Goal: Check status: Check status

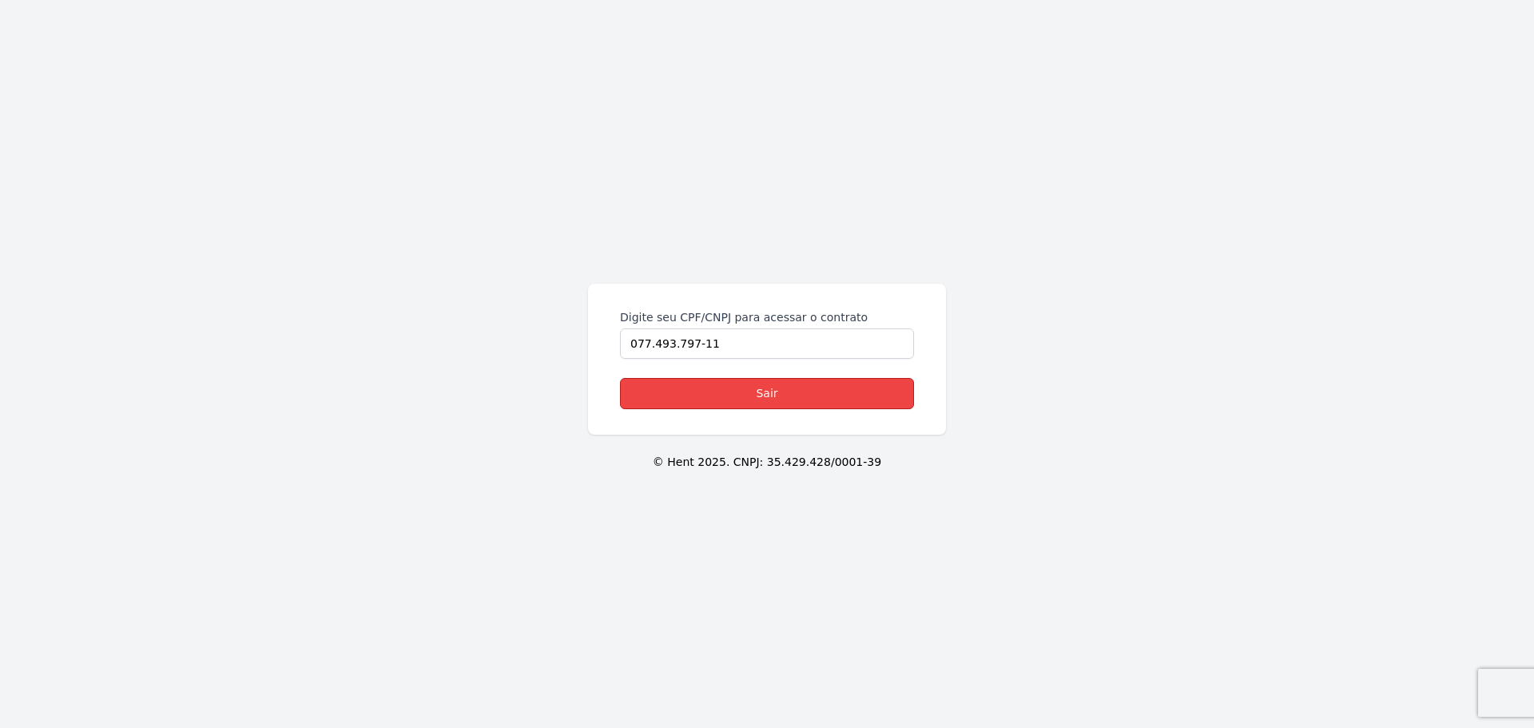
click at [753, 389] on link "Sair" at bounding box center [767, 393] width 294 height 31
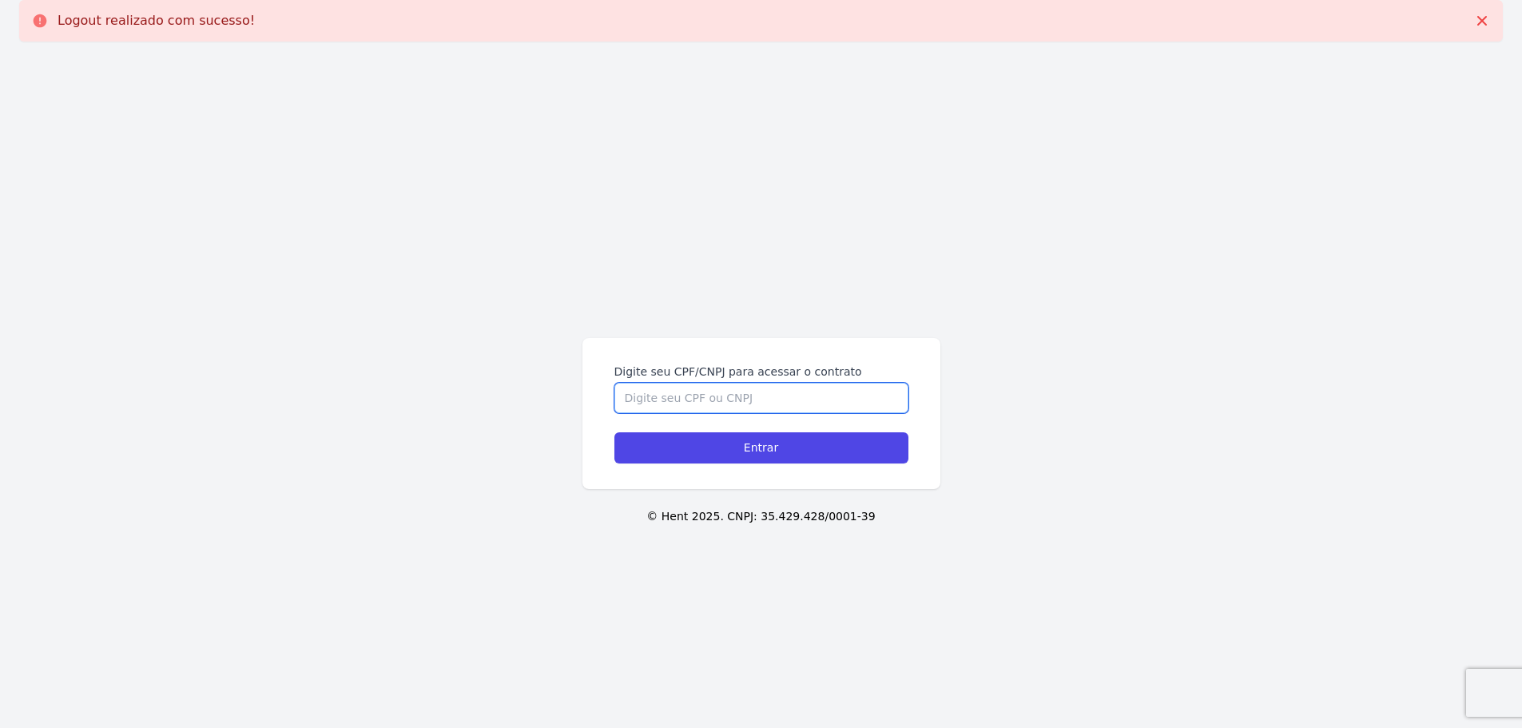
click at [706, 405] on input "Digite seu CPF/CNPJ para acessar o contrato" at bounding box center [761, 398] width 294 height 30
type input "07749379711"
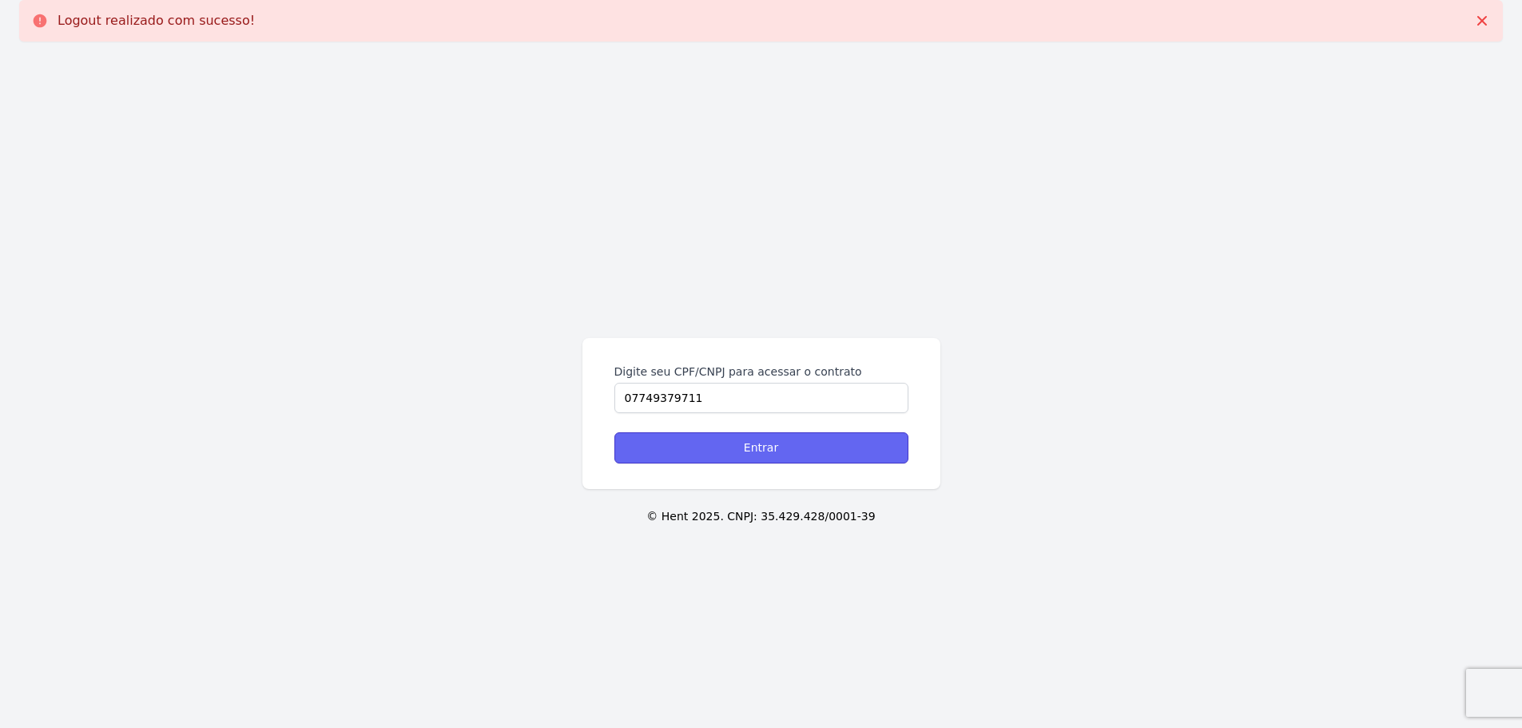
click at [784, 449] on input "Entrar" at bounding box center [761, 447] width 294 height 31
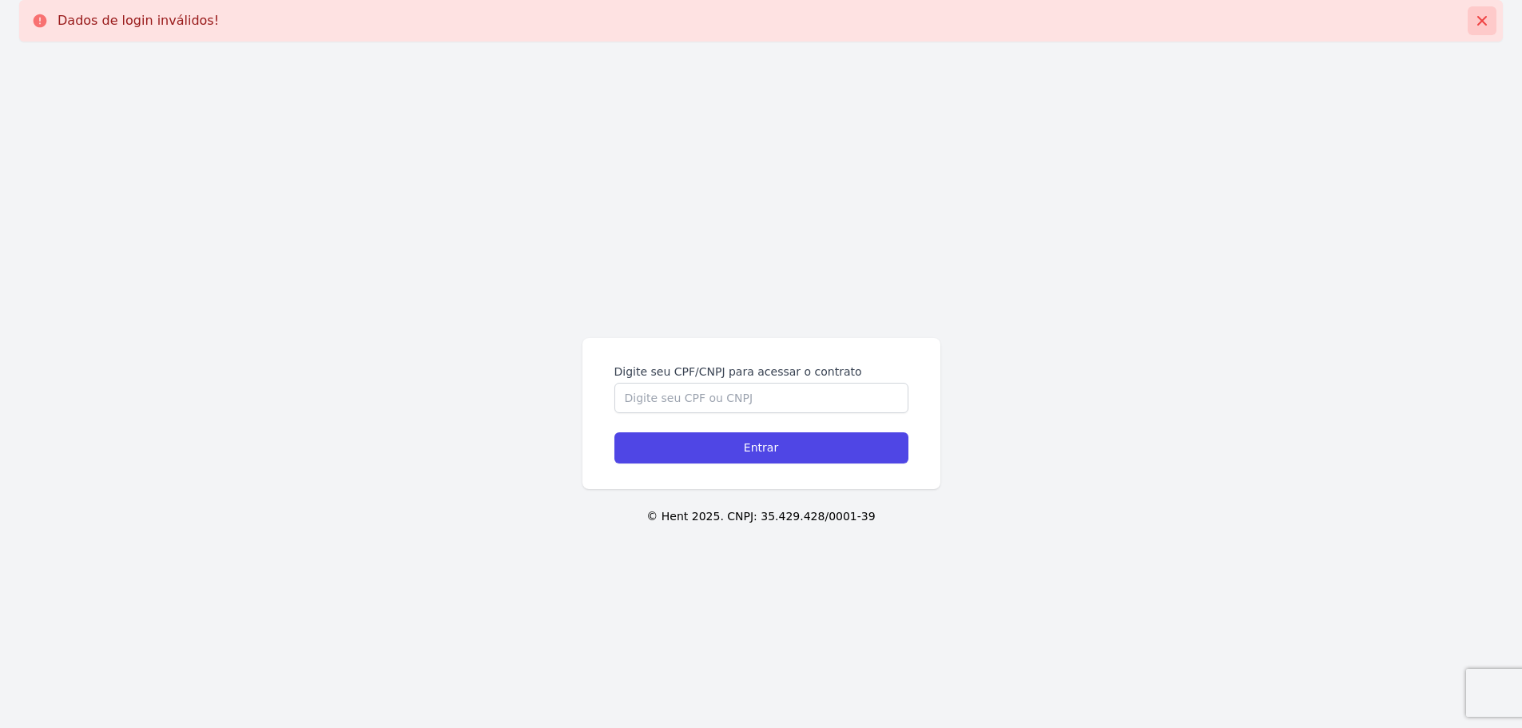
click at [1480, 23] on icon at bounding box center [1482, 21] width 10 height 10
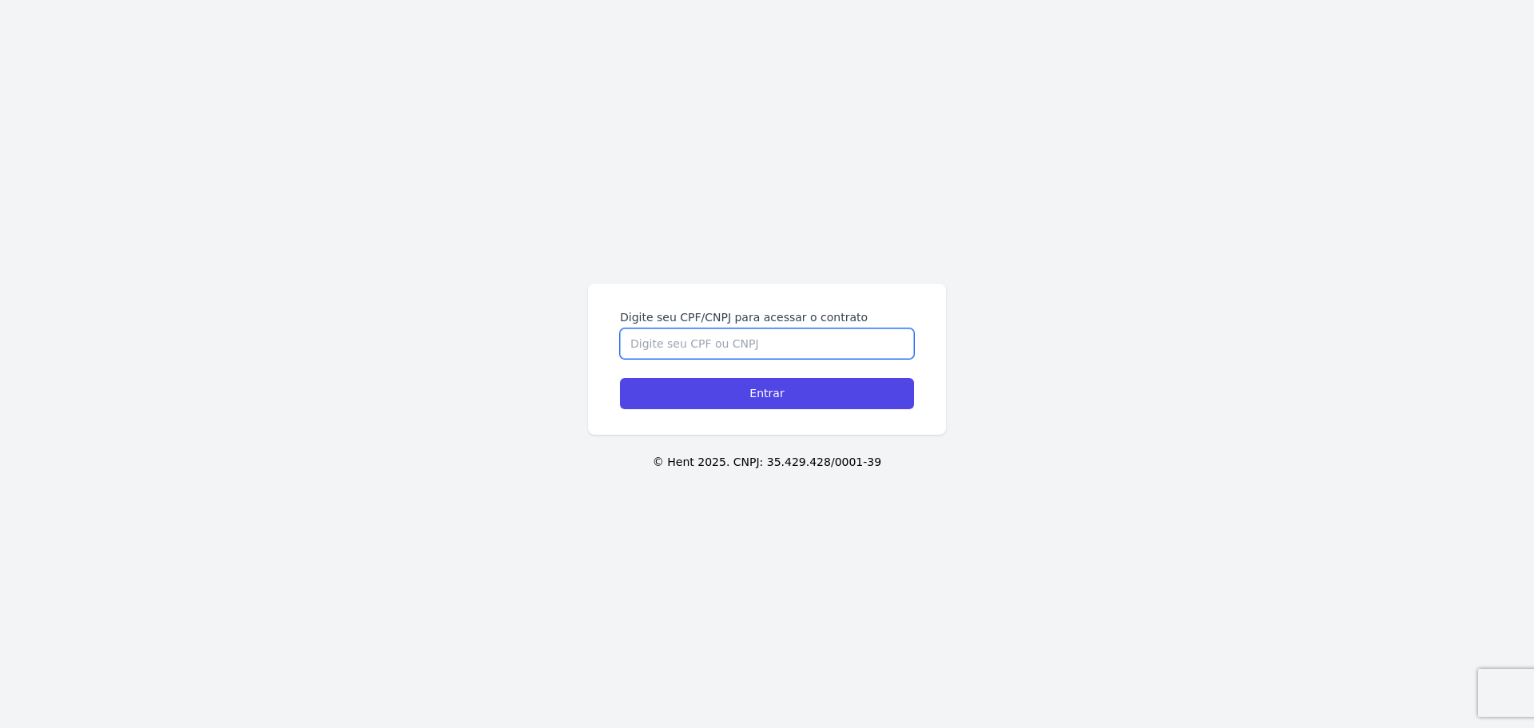
click at [635, 343] on input "Digite seu CPF/CNPJ para acessar o contrato" at bounding box center [767, 343] width 294 height 30
type input "07749379711"
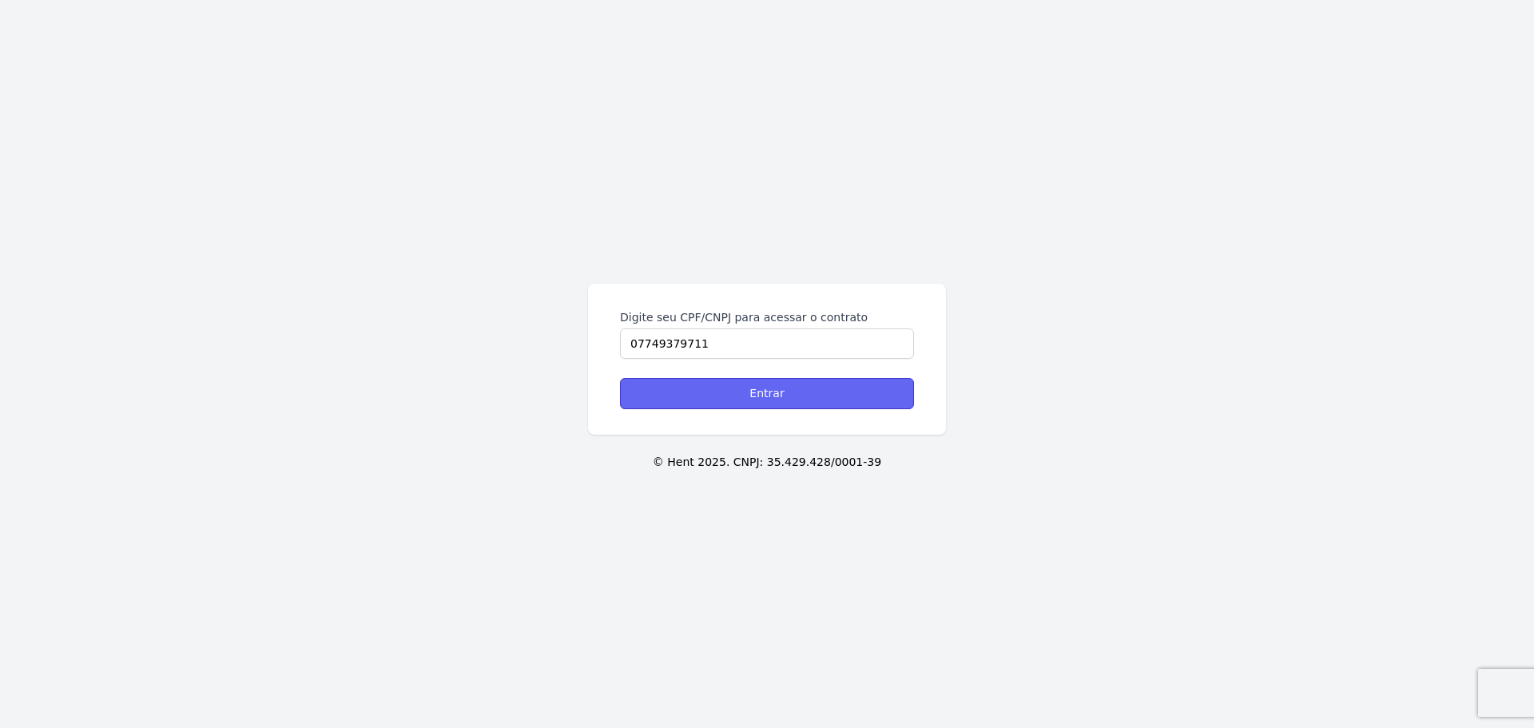
click at [761, 403] on input "Entrar" at bounding box center [767, 393] width 294 height 31
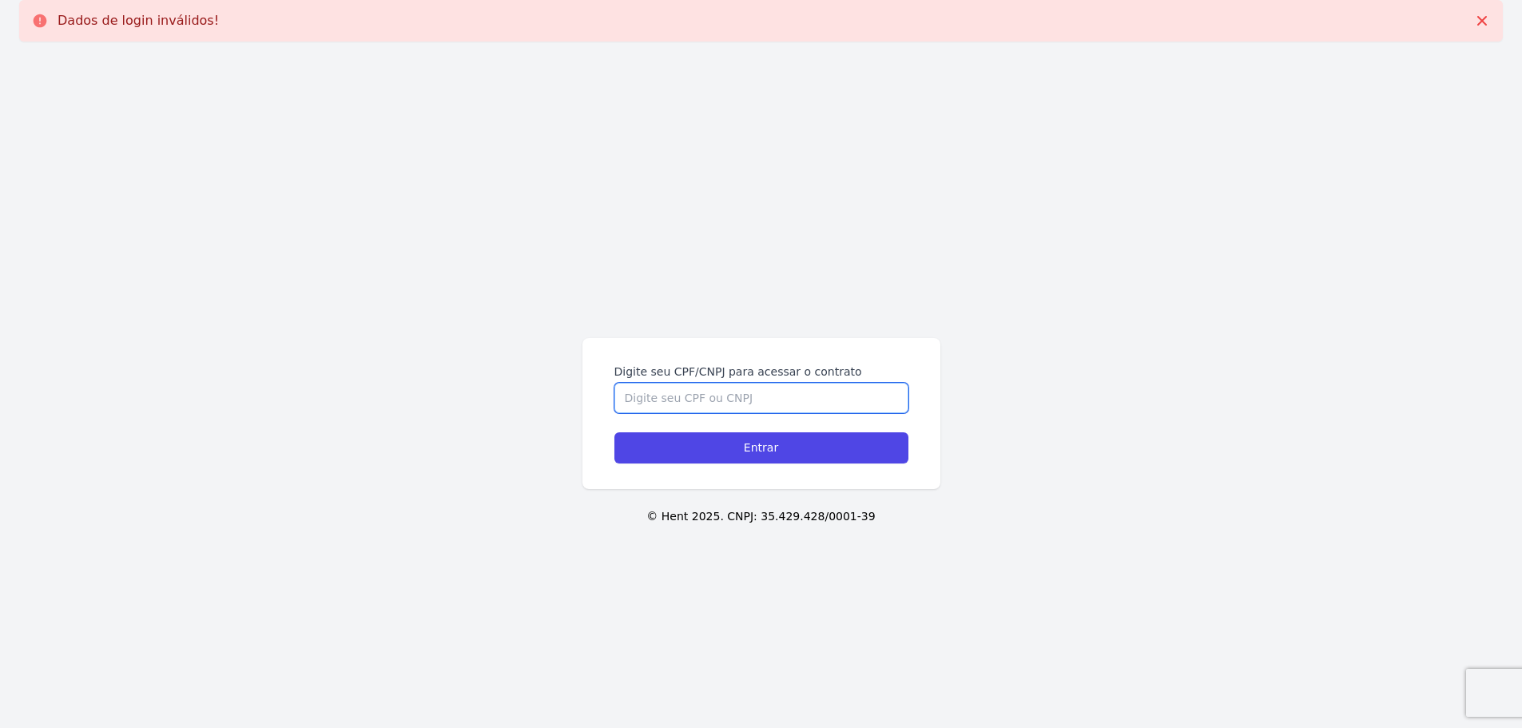
click at [761, 403] on input "Digite seu CPF/CNPJ para acessar o contrato" at bounding box center [761, 398] width 294 height 30
type input "07749379711"
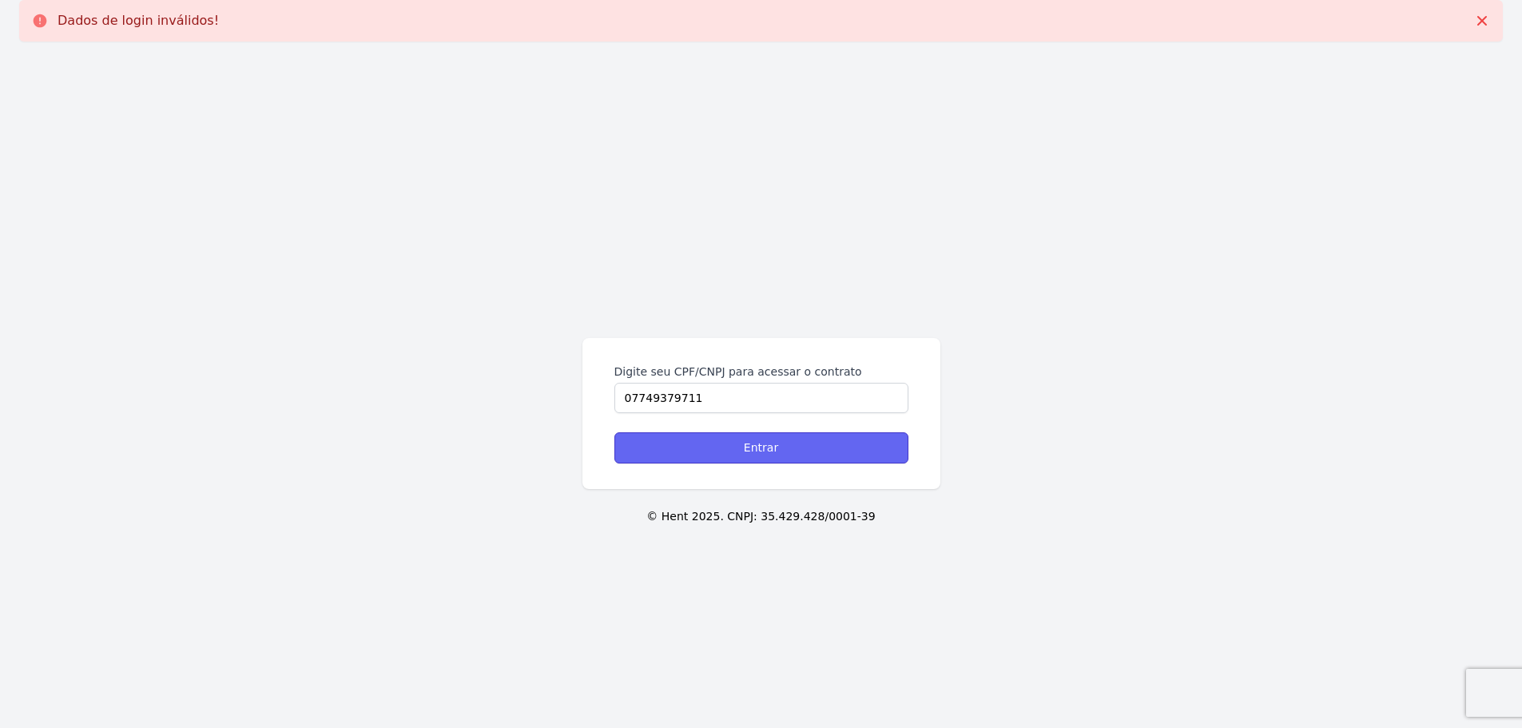
click at [740, 446] on input "Entrar" at bounding box center [761, 447] width 294 height 31
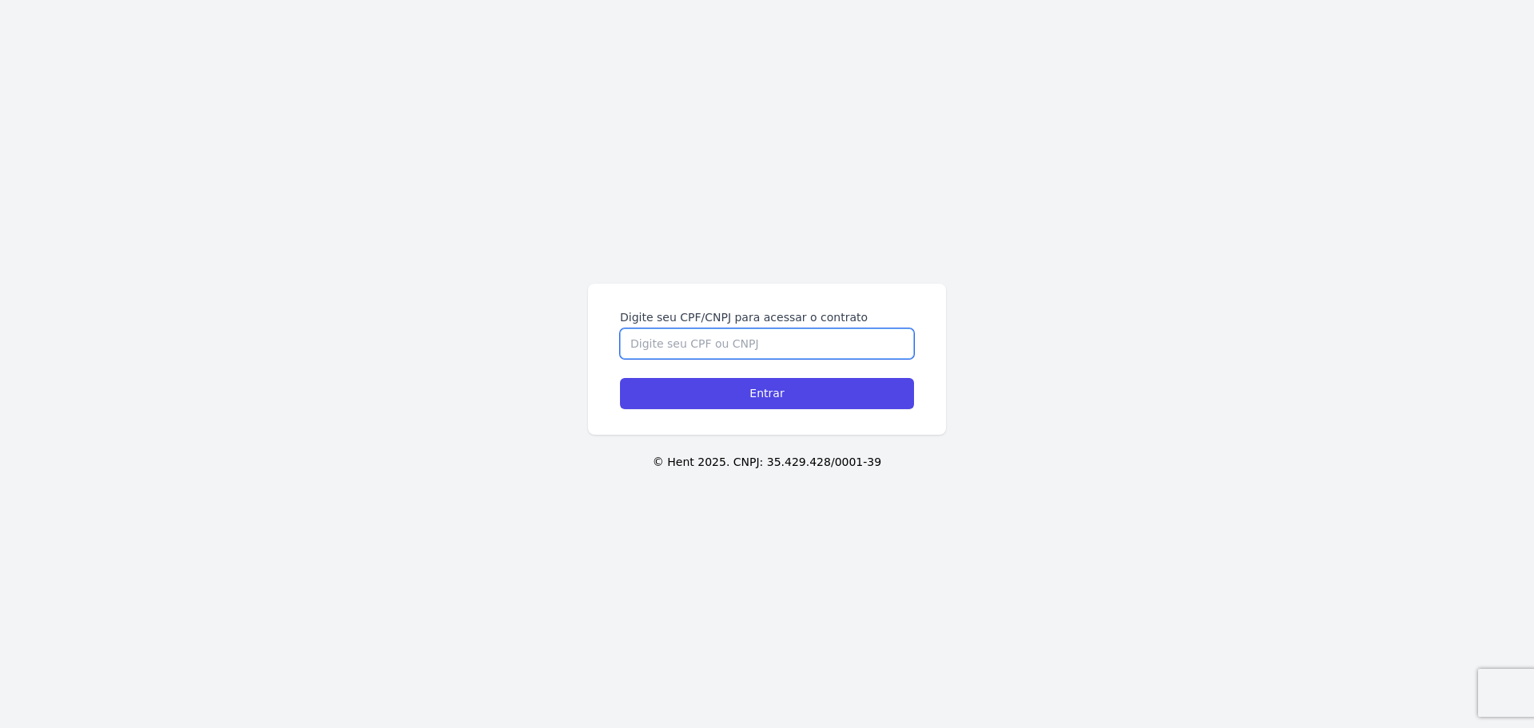
click at [695, 337] on input "Digite seu CPF/CNPJ para acessar o contrato" at bounding box center [767, 343] width 294 height 30
type input "07749379711"
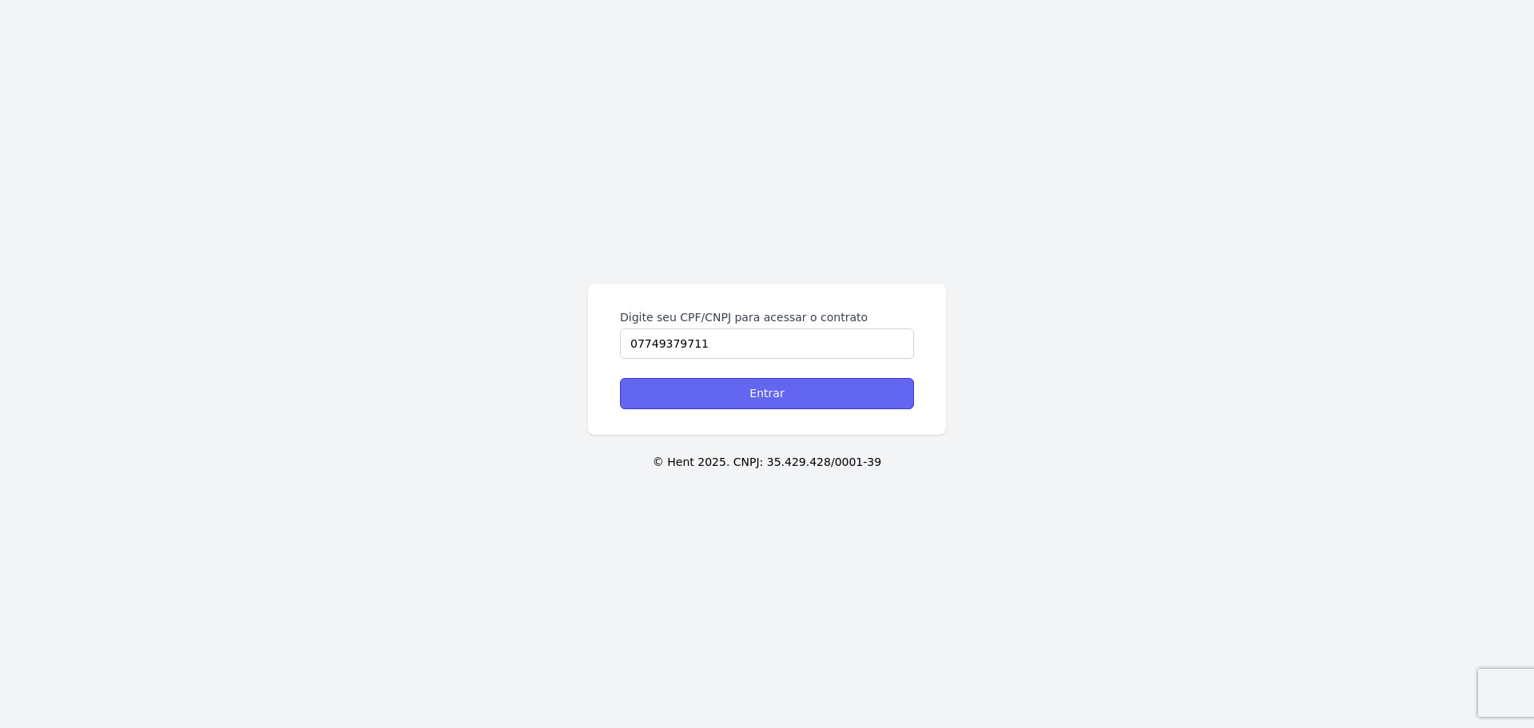
click at [733, 394] on input "Entrar" at bounding box center [767, 393] width 294 height 31
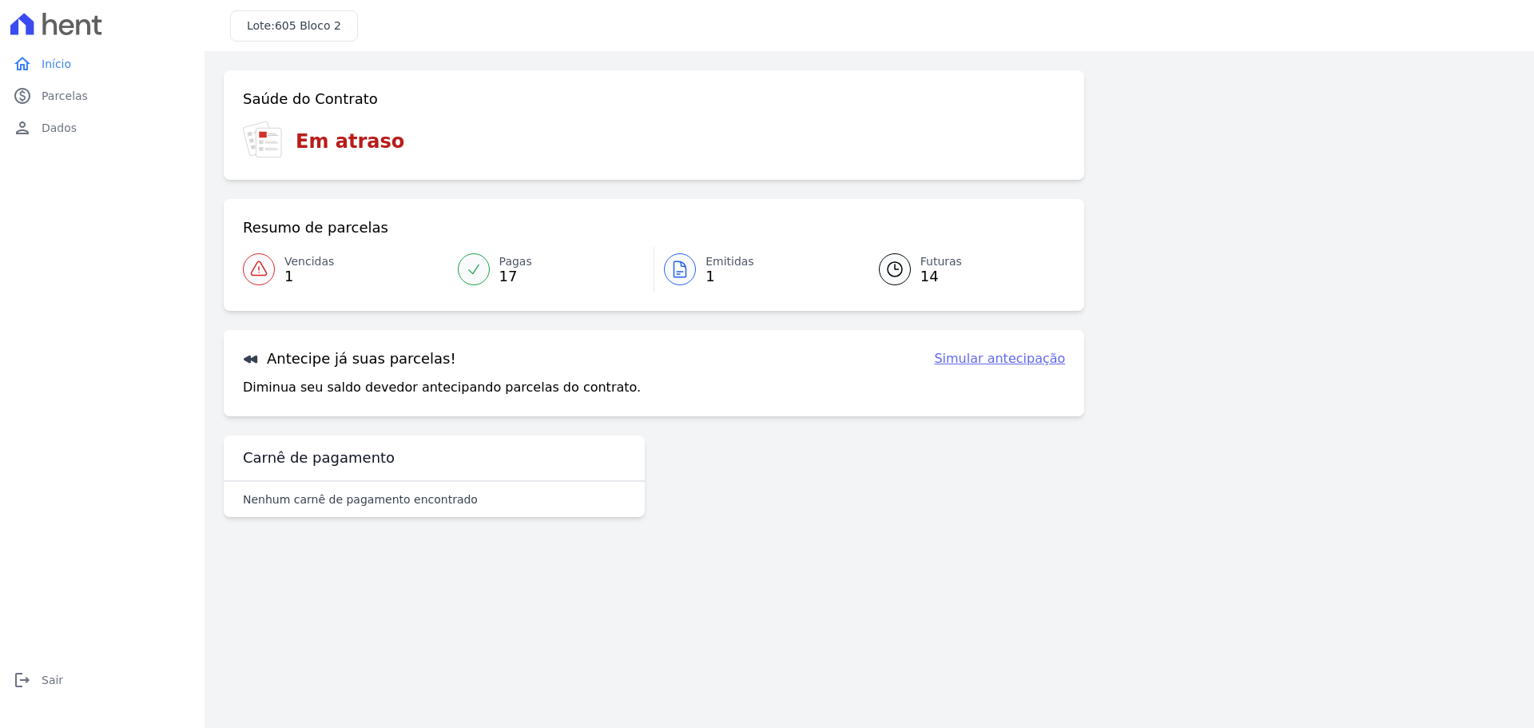
click at [309, 266] on span "Vencidas" at bounding box center [309, 261] width 50 height 17
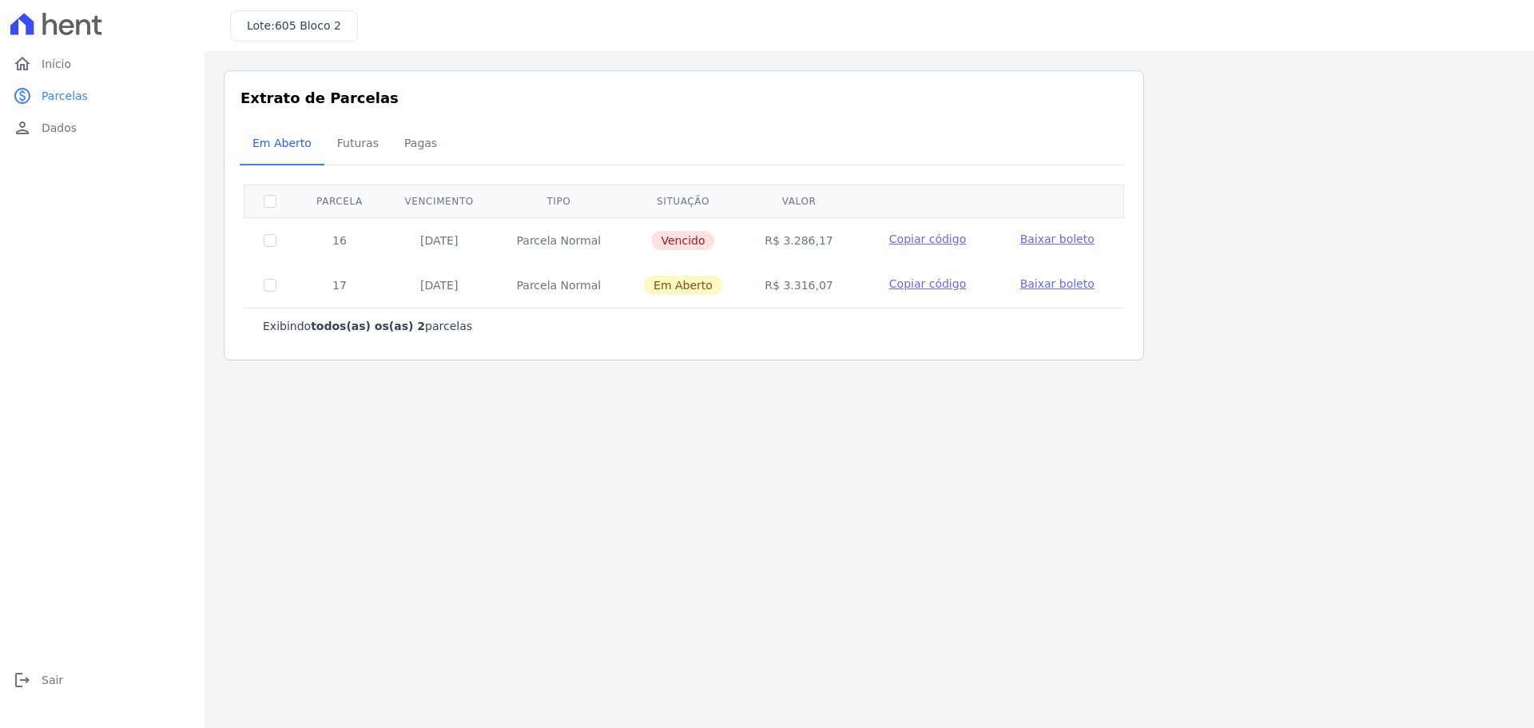
click at [1040, 240] on span "Baixar boleto" at bounding box center [1057, 238] width 74 height 13
click at [50, 72] on link "home Início" at bounding box center [102, 64] width 192 height 32
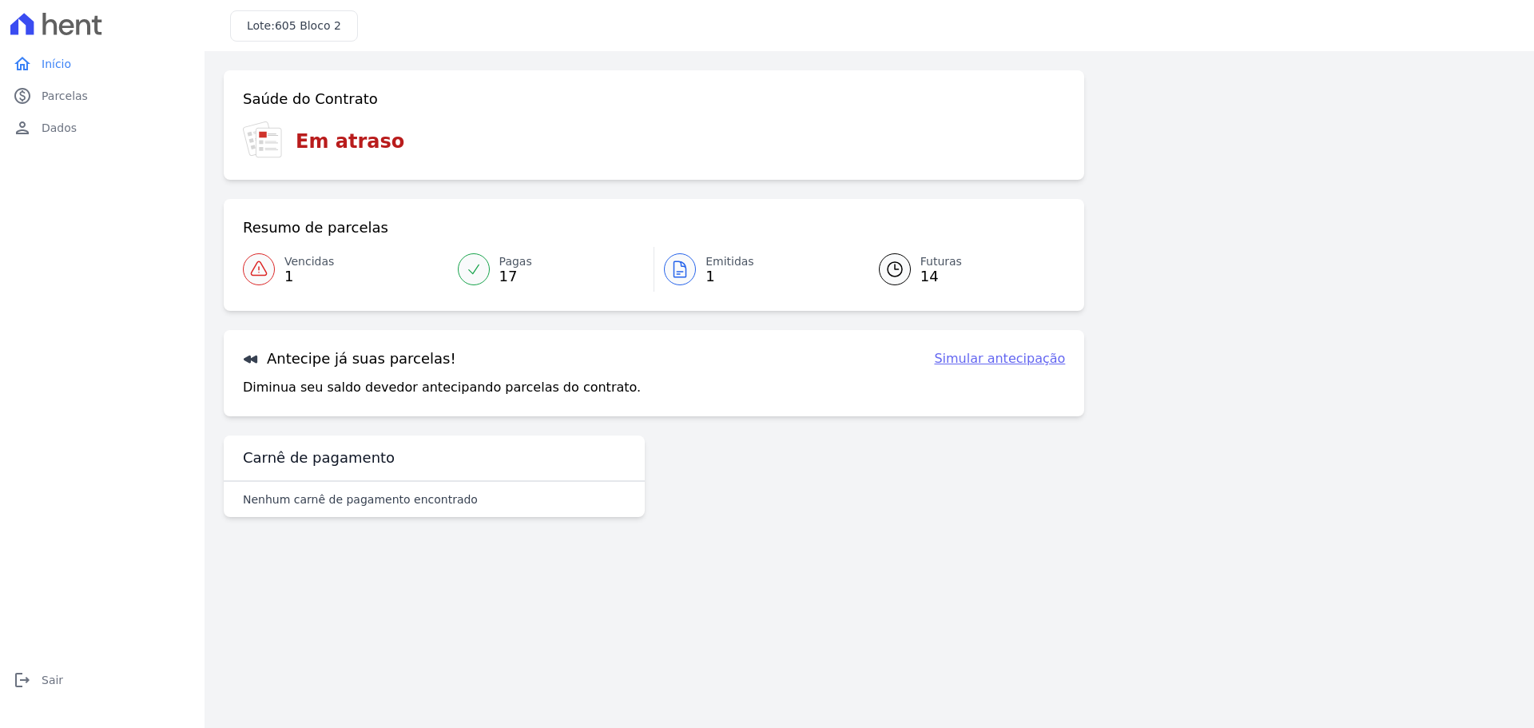
click at [346, 149] on h3 "Em atraso" at bounding box center [350, 141] width 109 height 29
click at [349, 149] on h3 "Em atraso" at bounding box center [350, 141] width 109 height 29
click at [277, 135] on icon at bounding box center [273, 135] width 10 height 1
click at [264, 137] on icon at bounding box center [262, 135] width 7 height 6
click at [63, 96] on span "Parcelas" at bounding box center [65, 96] width 46 height 16
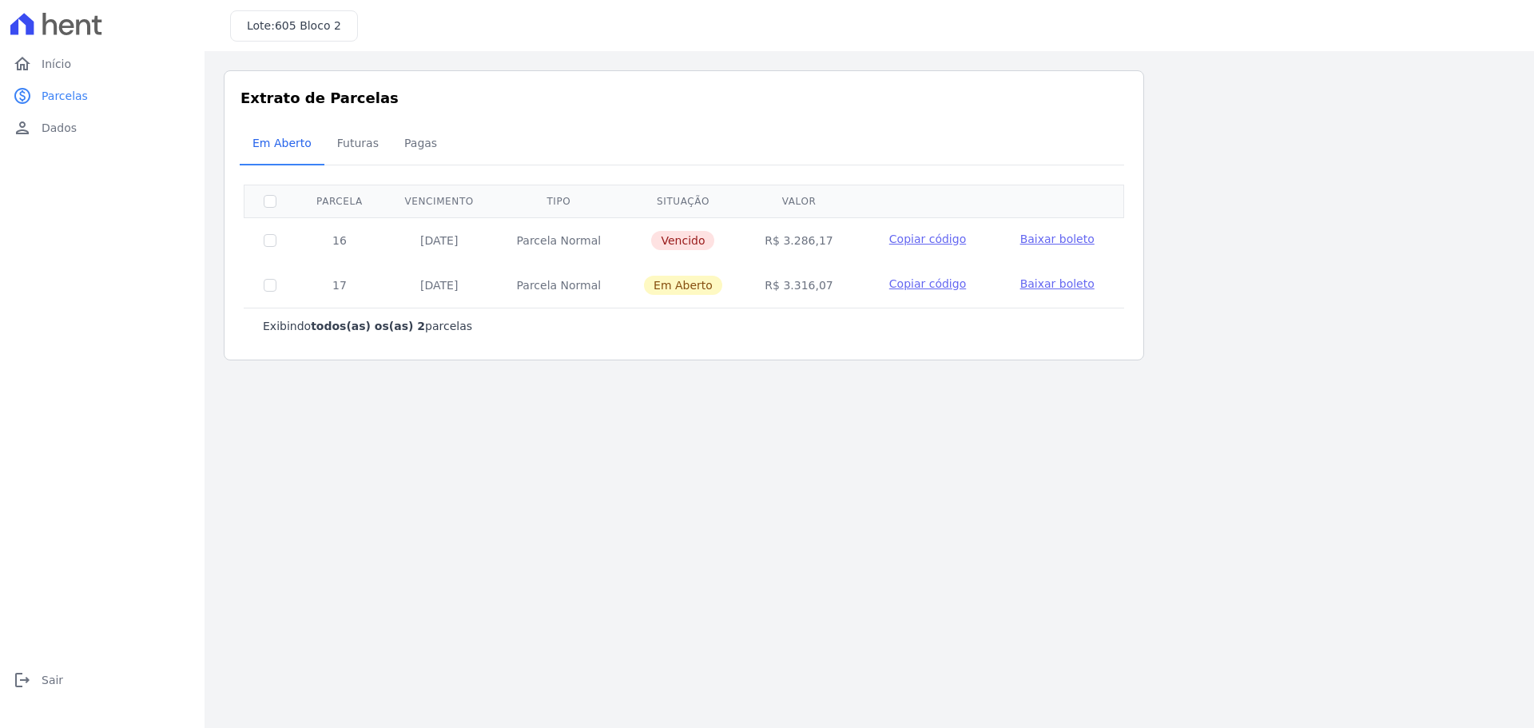
click at [68, 43] on div at bounding box center [102, 24] width 192 height 48
click at [66, 74] on link "home Início" at bounding box center [102, 64] width 192 height 32
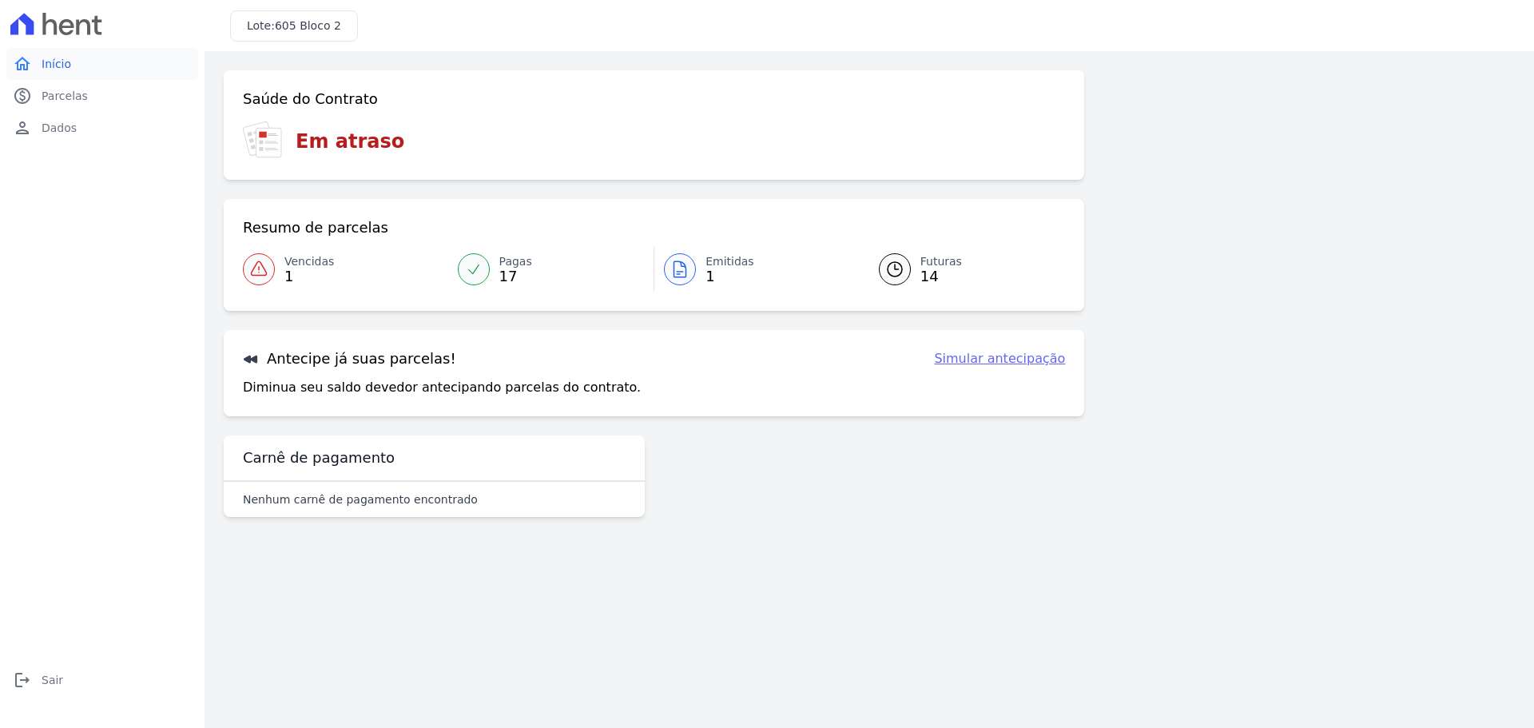
click at [50, 74] on link "home Início" at bounding box center [102, 64] width 192 height 32
click at [56, 89] on span "Parcelas" at bounding box center [65, 96] width 46 height 16
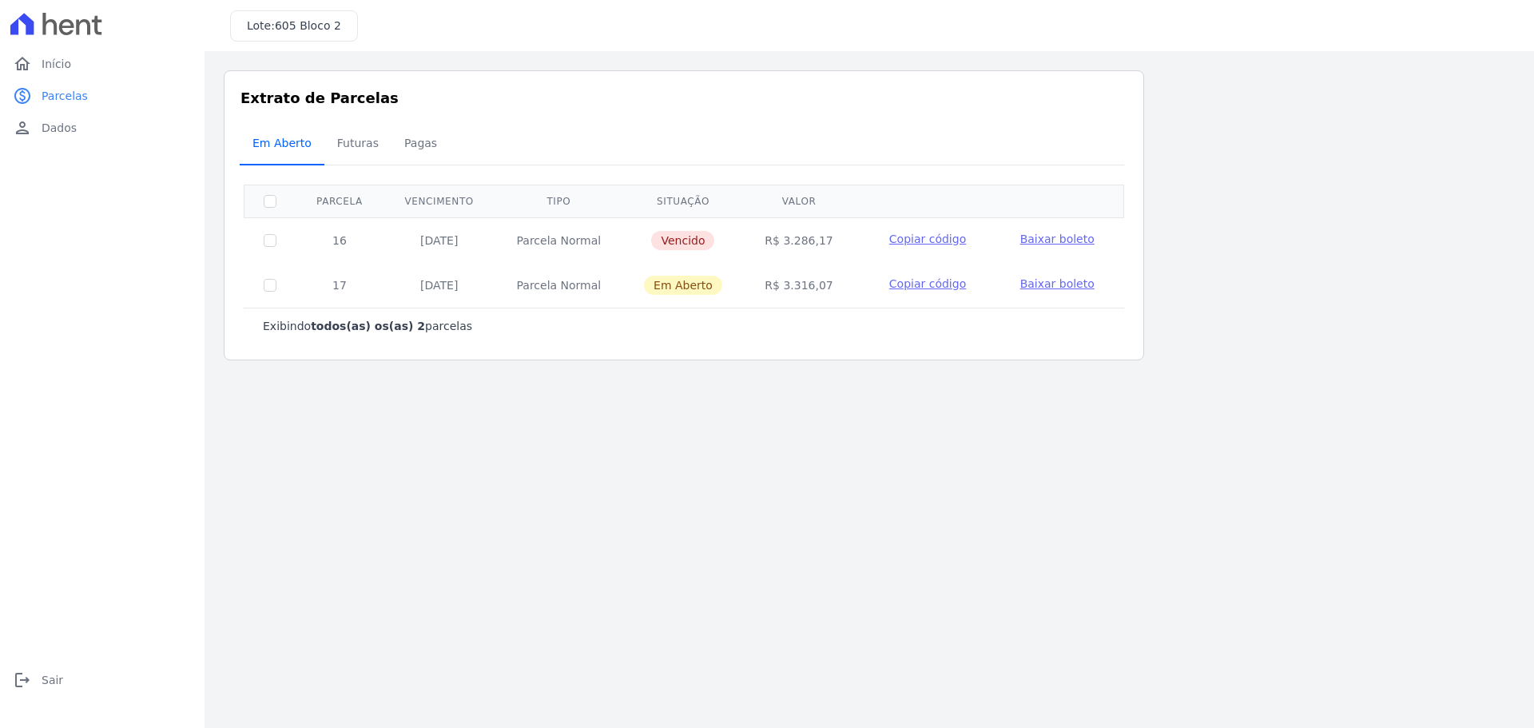
click at [288, 149] on span "Em Aberto" at bounding box center [282, 143] width 78 height 32
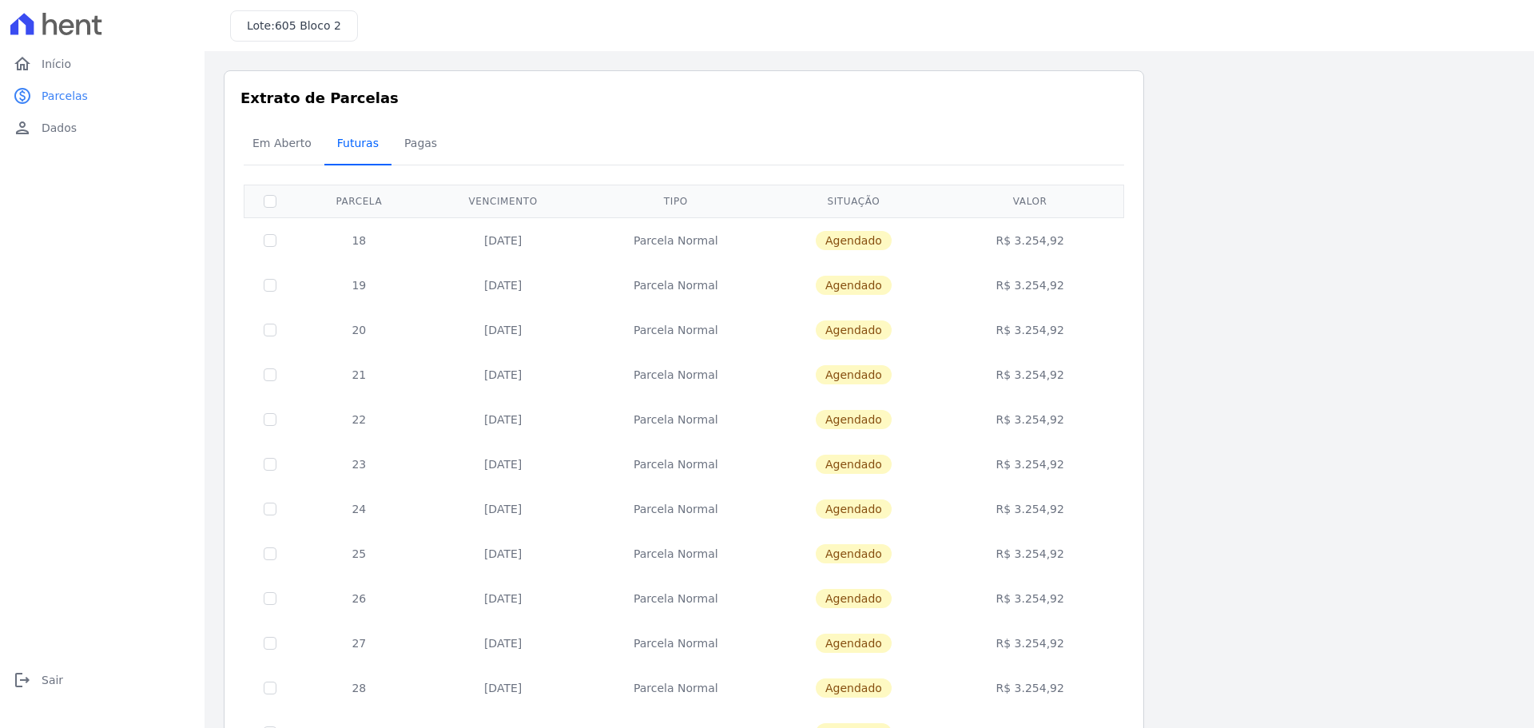
click at [348, 144] on span "Futuras" at bounding box center [358, 143] width 61 height 32
click at [411, 145] on span "Pagas" at bounding box center [421, 143] width 52 height 32
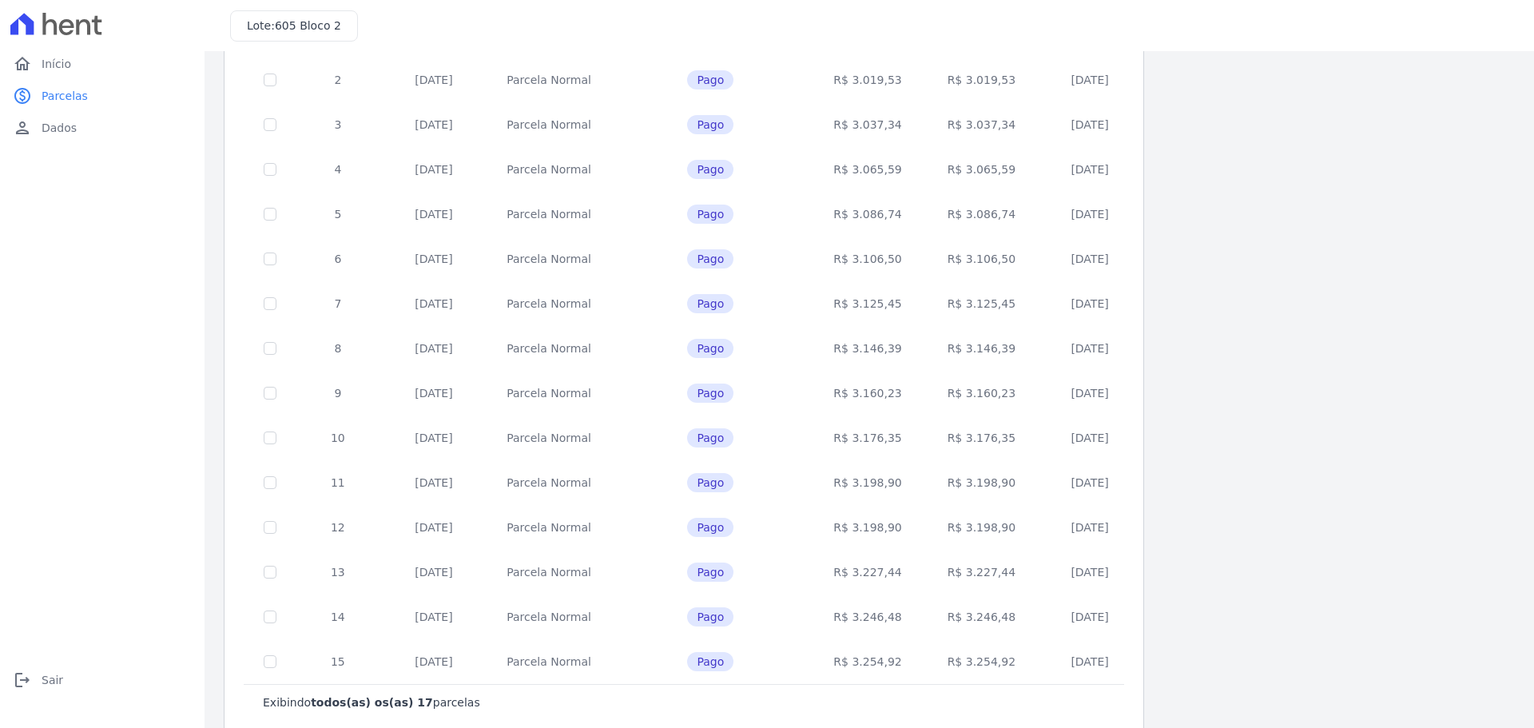
scroll to position [336, 0]
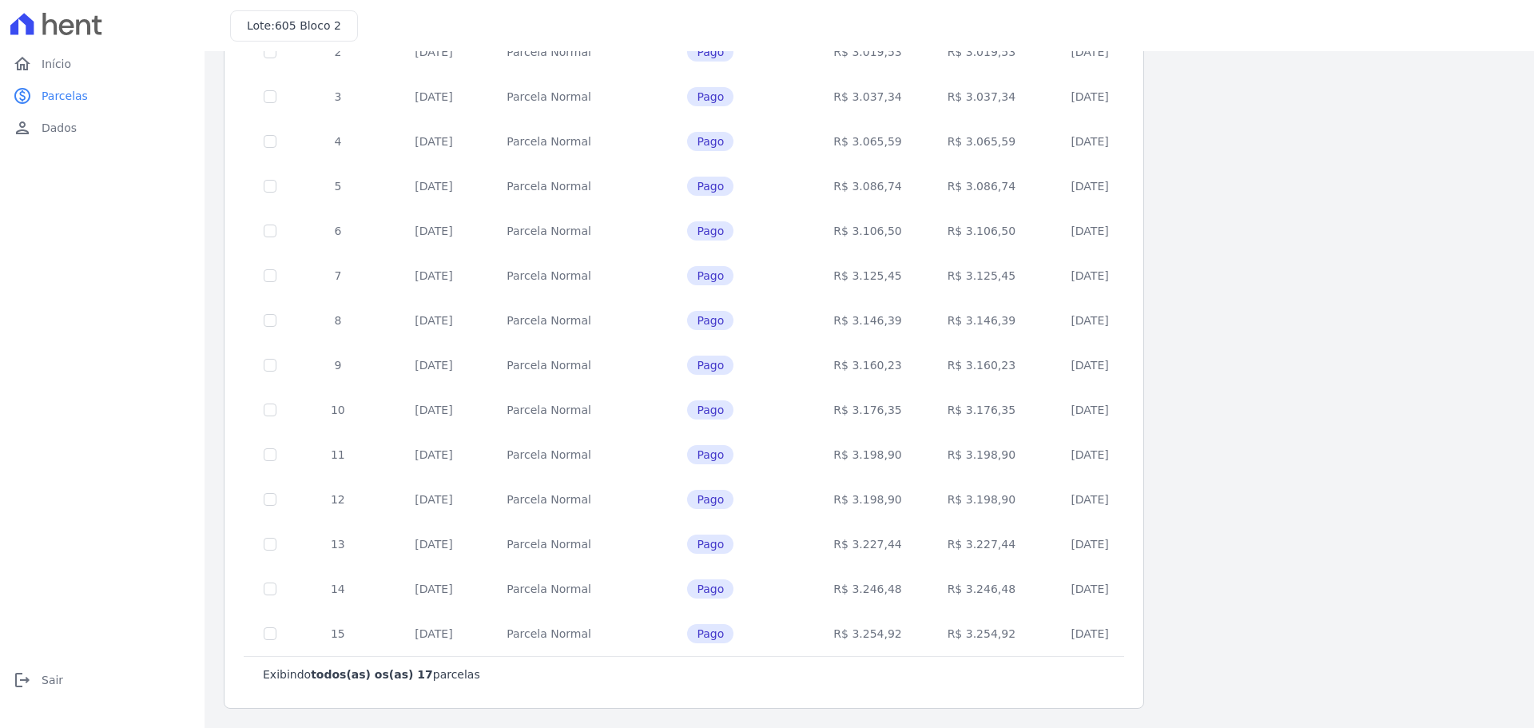
click at [933, 638] on td "R$ 3.254,92" at bounding box center [980, 633] width 113 height 45
click at [932, 598] on td "R$ 3.246,48" at bounding box center [980, 588] width 113 height 45
click at [932, 550] on td "R$ 3.227,44" at bounding box center [980, 544] width 113 height 45
click at [931, 507] on td "R$ 3.198,90" at bounding box center [980, 499] width 113 height 45
click at [924, 425] on td "R$ 3.176,35" at bounding box center [980, 409] width 113 height 45
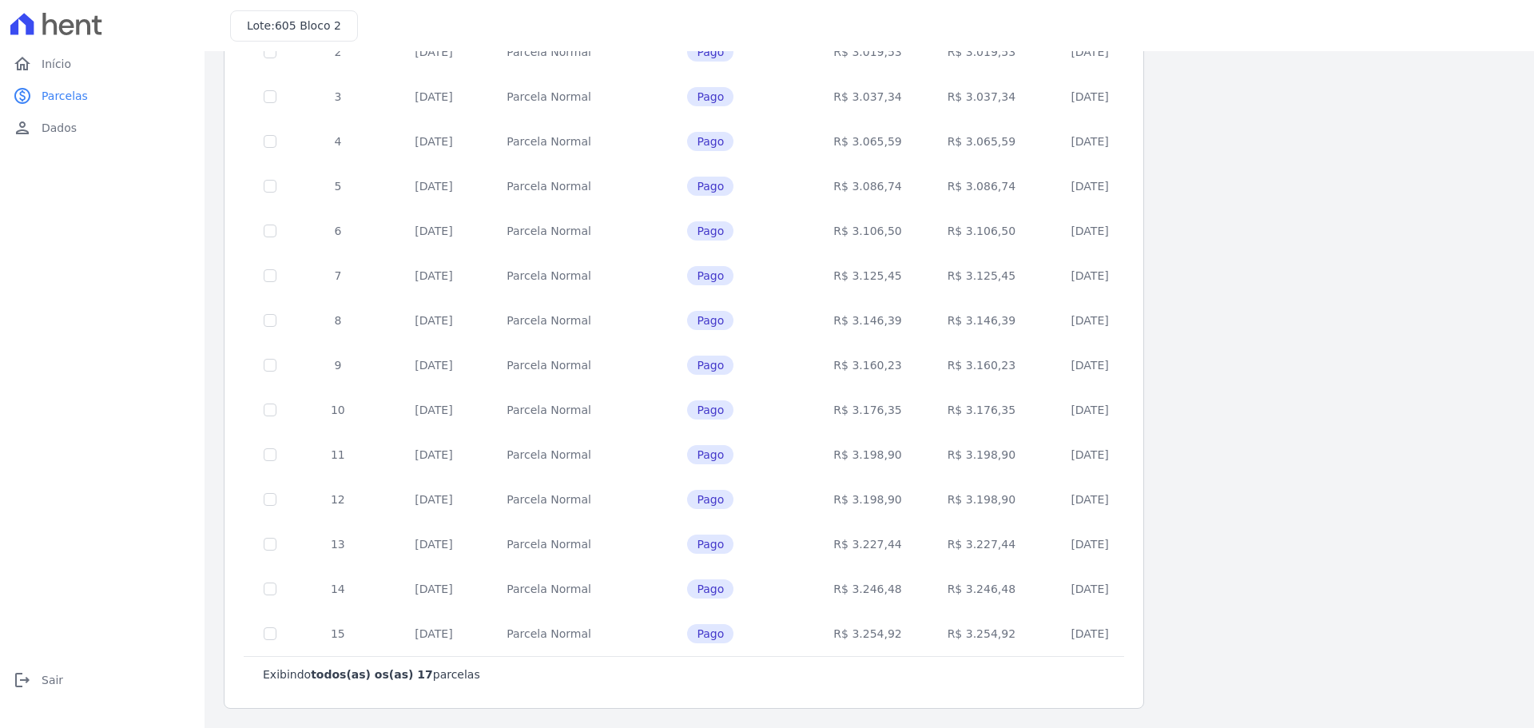
click at [924, 633] on td "R$ 3.254,92" at bounding box center [980, 633] width 113 height 45
click at [924, 591] on td "R$ 3.246,48" at bounding box center [980, 588] width 113 height 45
click at [924, 546] on td "R$ 3.227,44" at bounding box center [980, 544] width 113 height 45
click at [924, 511] on td "R$ 3.198,90" at bounding box center [980, 499] width 113 height 45
click at [924, 459] on td "R$ 3.198,90" at bounding box center [980, 454] width 113 height 45
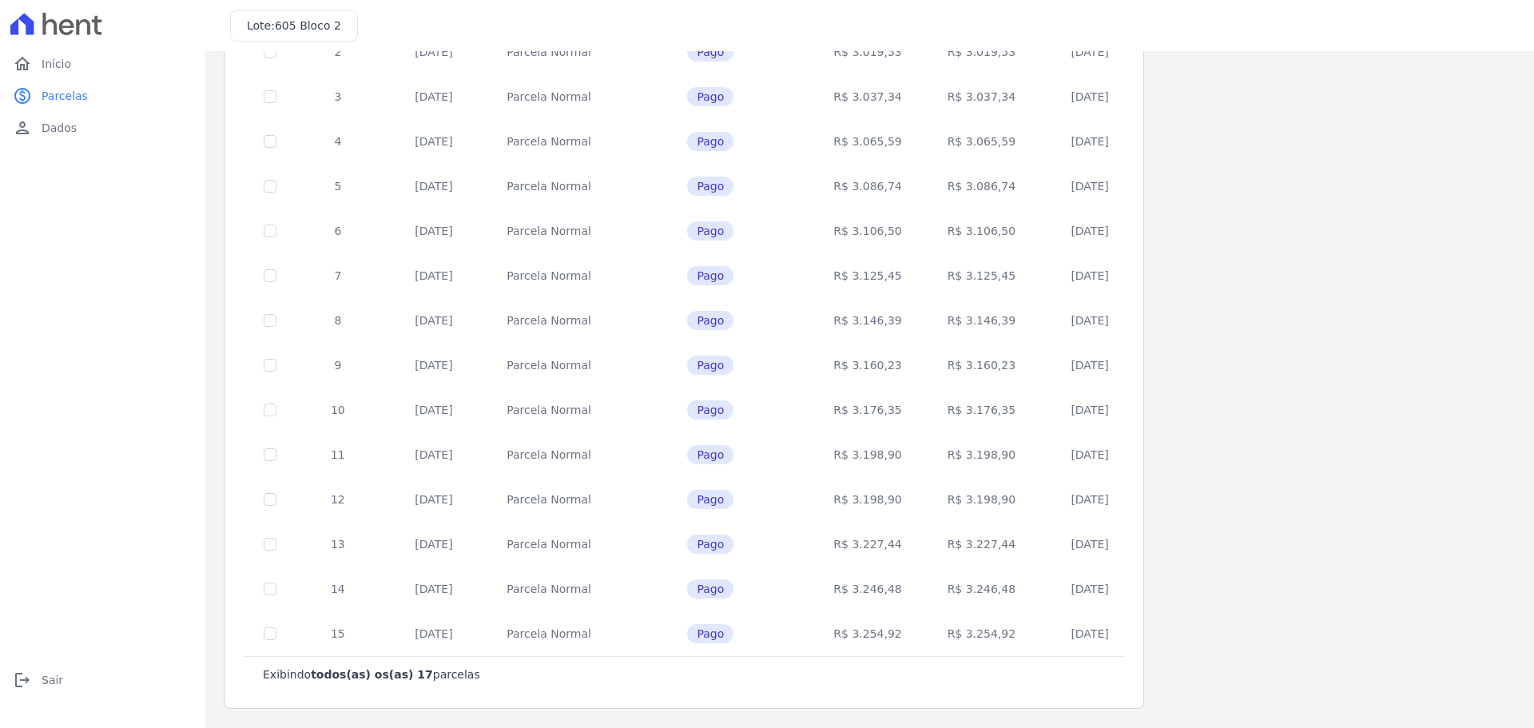
click at [924, 410] on td "R$ 3.176,35" at bounding box center [980, 409] width 113 height 45
click at [925, 368] on td "R$ 3.160,23" at bounding box center [980, 365] width 113 height 45
click at [924, 327] on td "R$ 3.146,39" at bounding box center [980, 320] width 113 height 45
click at [924, 282] on td "R$ 3.125,45" at bounding box center [980, 275] width 113 height 45
click at [924, 240] on td "R$ 3.106,50" at bounding box center [980, 231] width 113 height 45
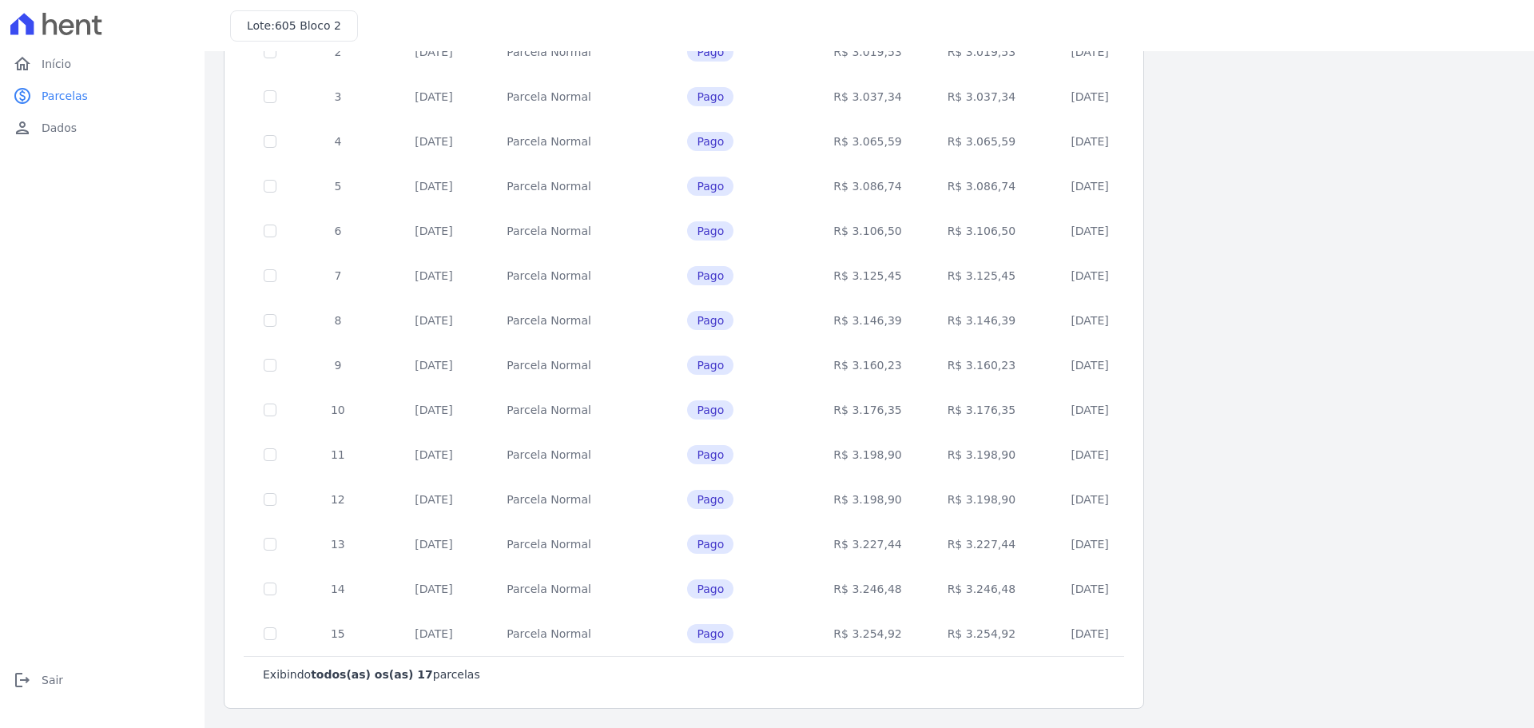
click at [924, 191] on td "R$ 3.086,74" at bounding box center [980, 186] width 113 height 45
click at [924, 146] on td "R$ 3.065,59" at bounding box center [980, 141] width 113 height 45
click at [927, 92] on td "R$ 3.037,34" at bounding box center [980, 96] width 113 height 45
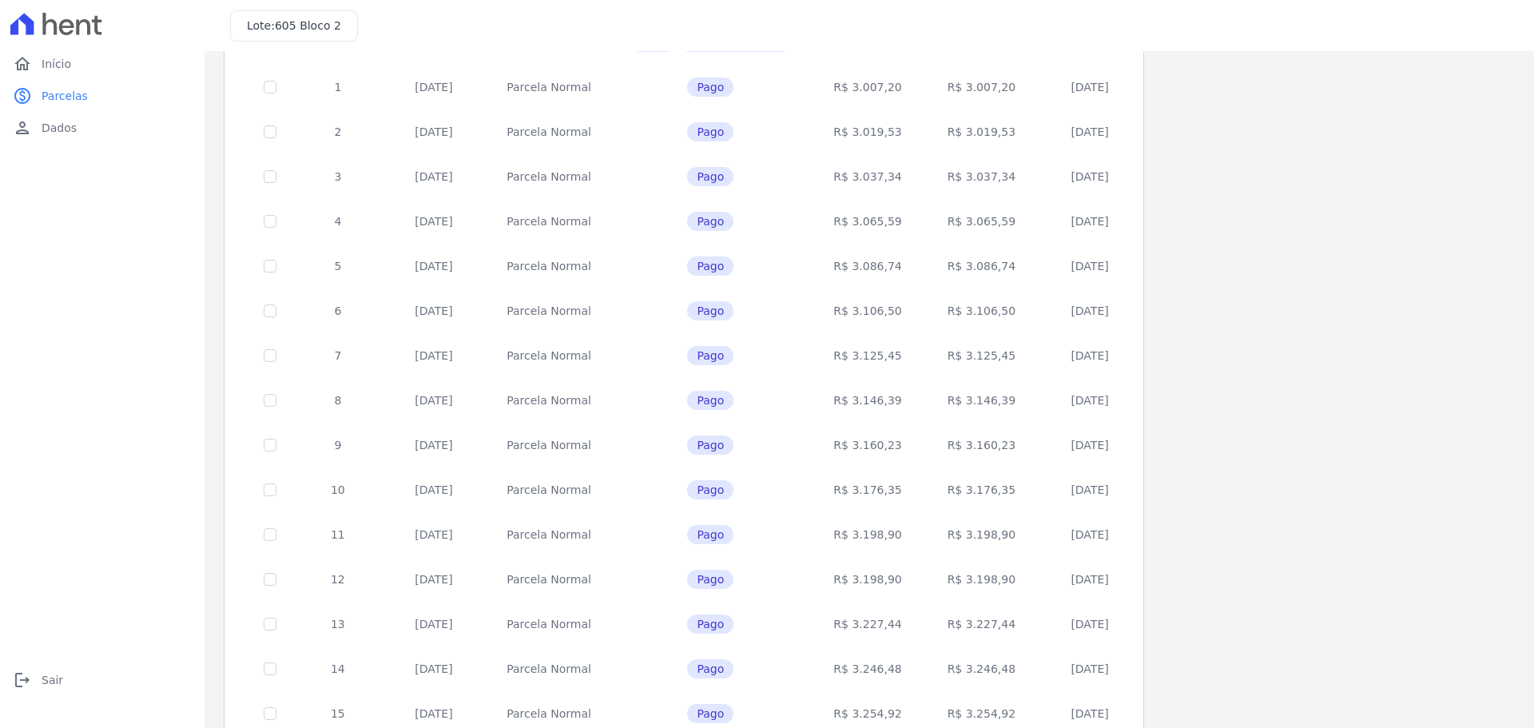
click at [924, 139] on td "R$ 3.019,53" at bounding box center [980, 131] width 113 height 45
click at [924, 91] on td "R$ 3.007,20" at bounding box center [980, 87] width 113 height 45
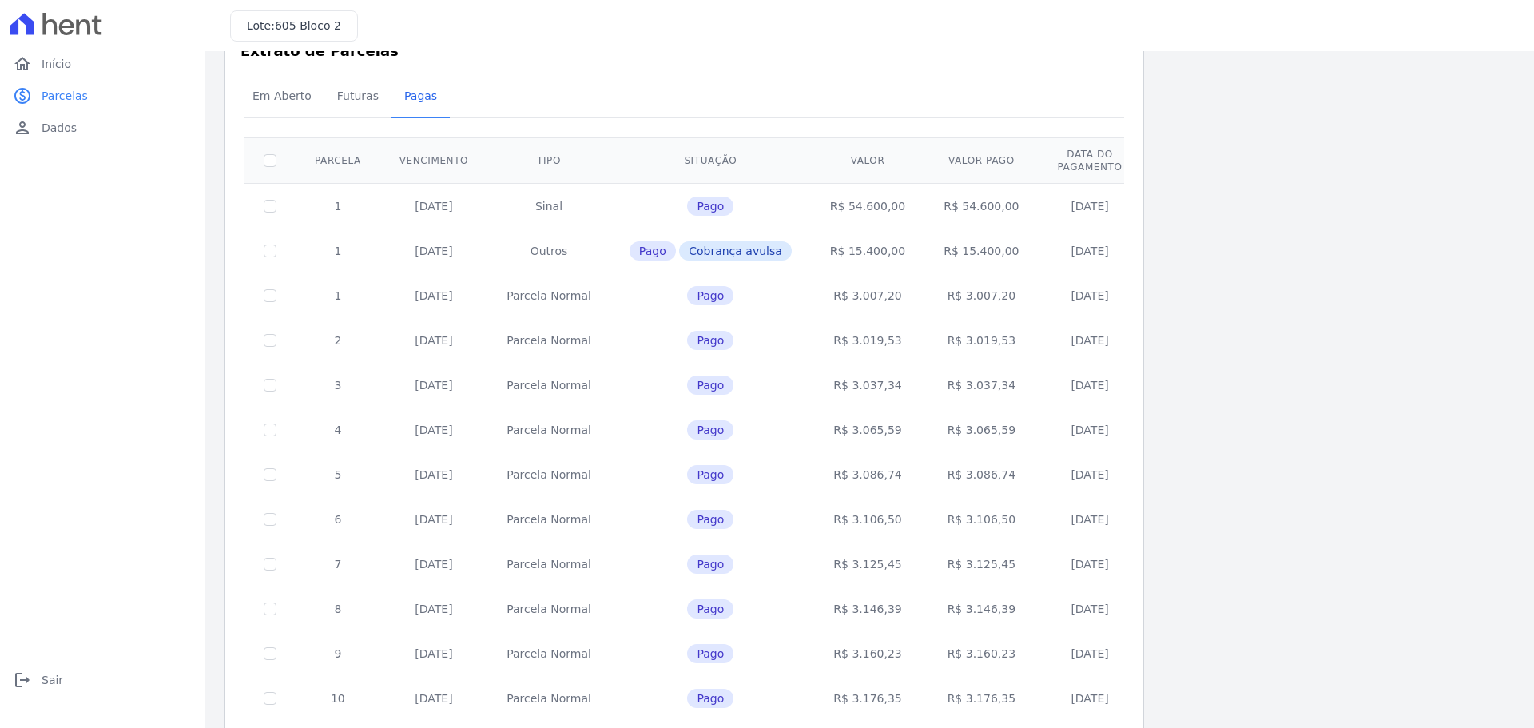
scroll to position [0, 0]
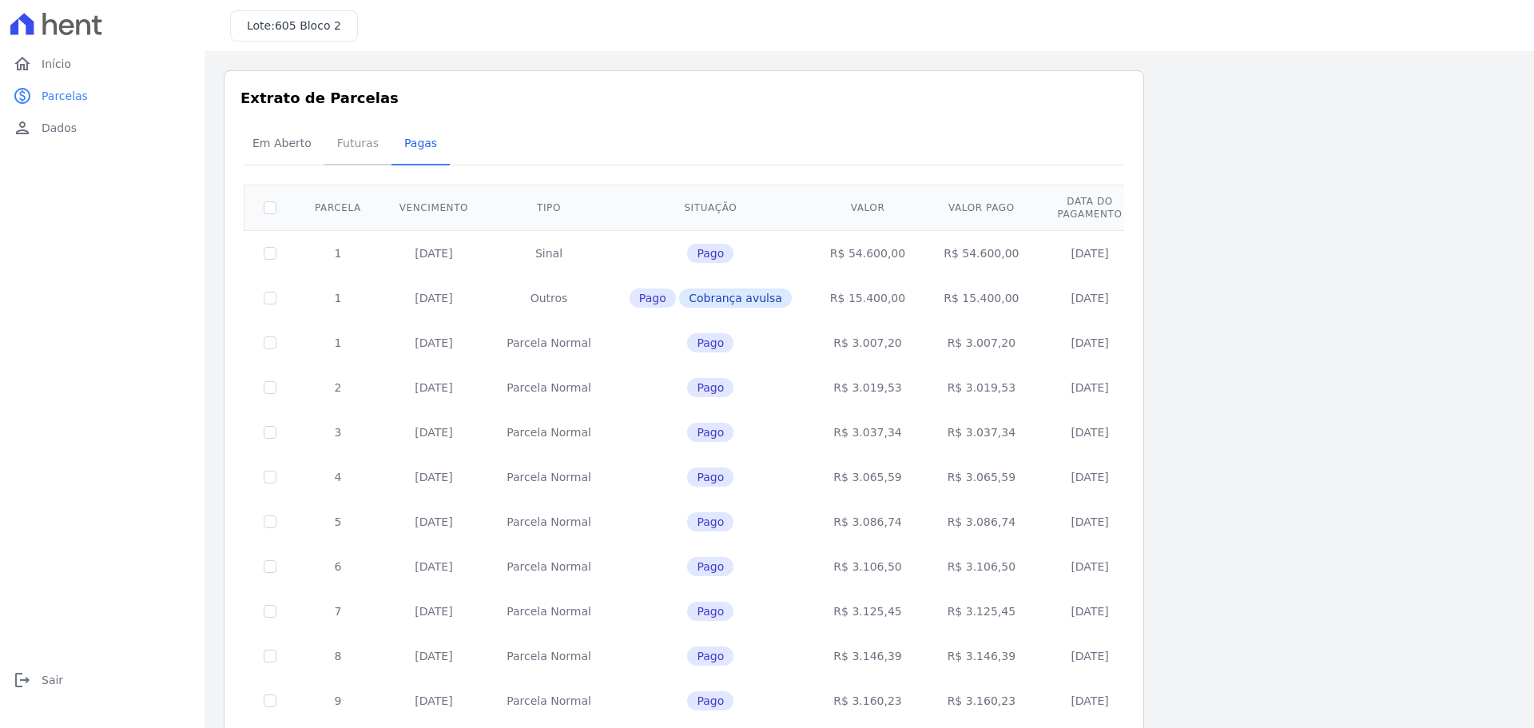
click at [365, 147] on span "Futuras" at bounding box center [358, 143] width 61 height 32
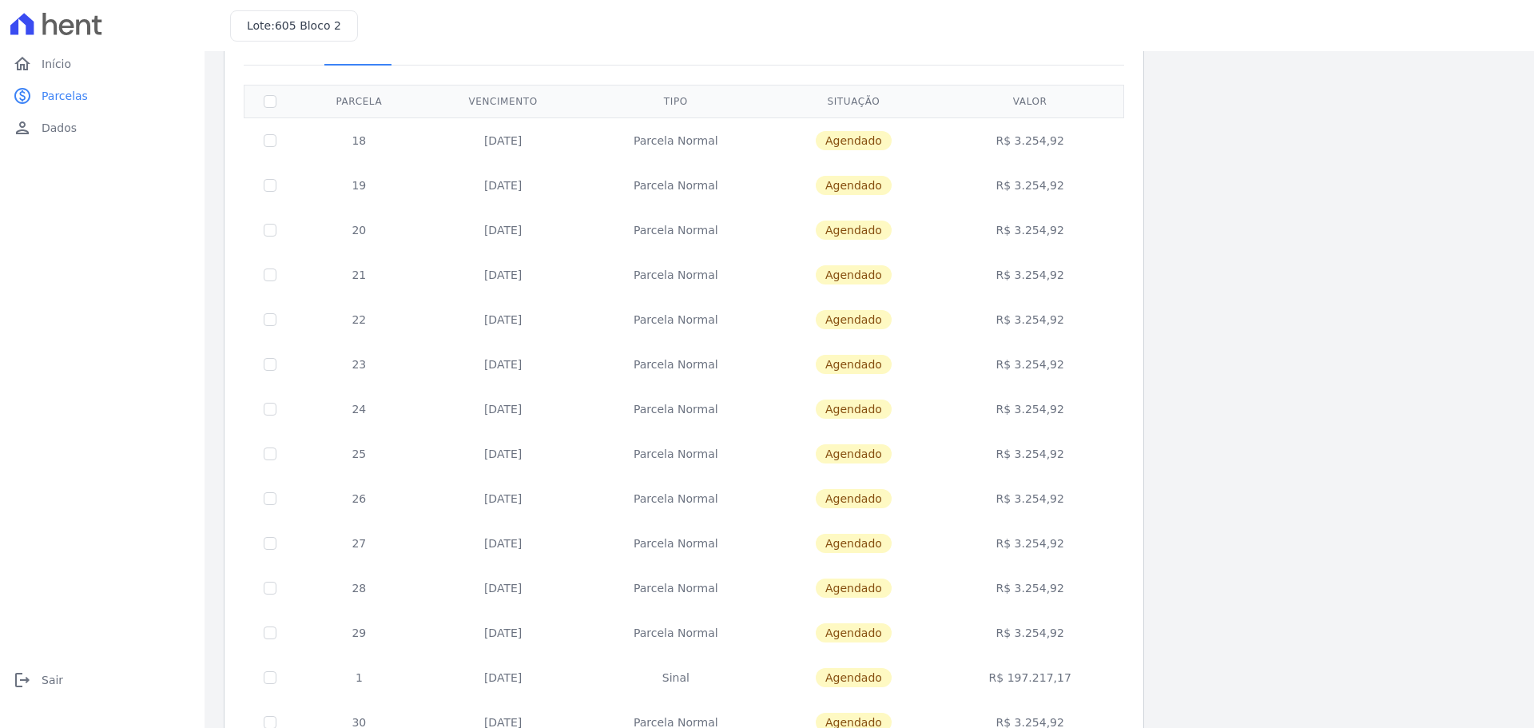
scroll to position [189, 0]
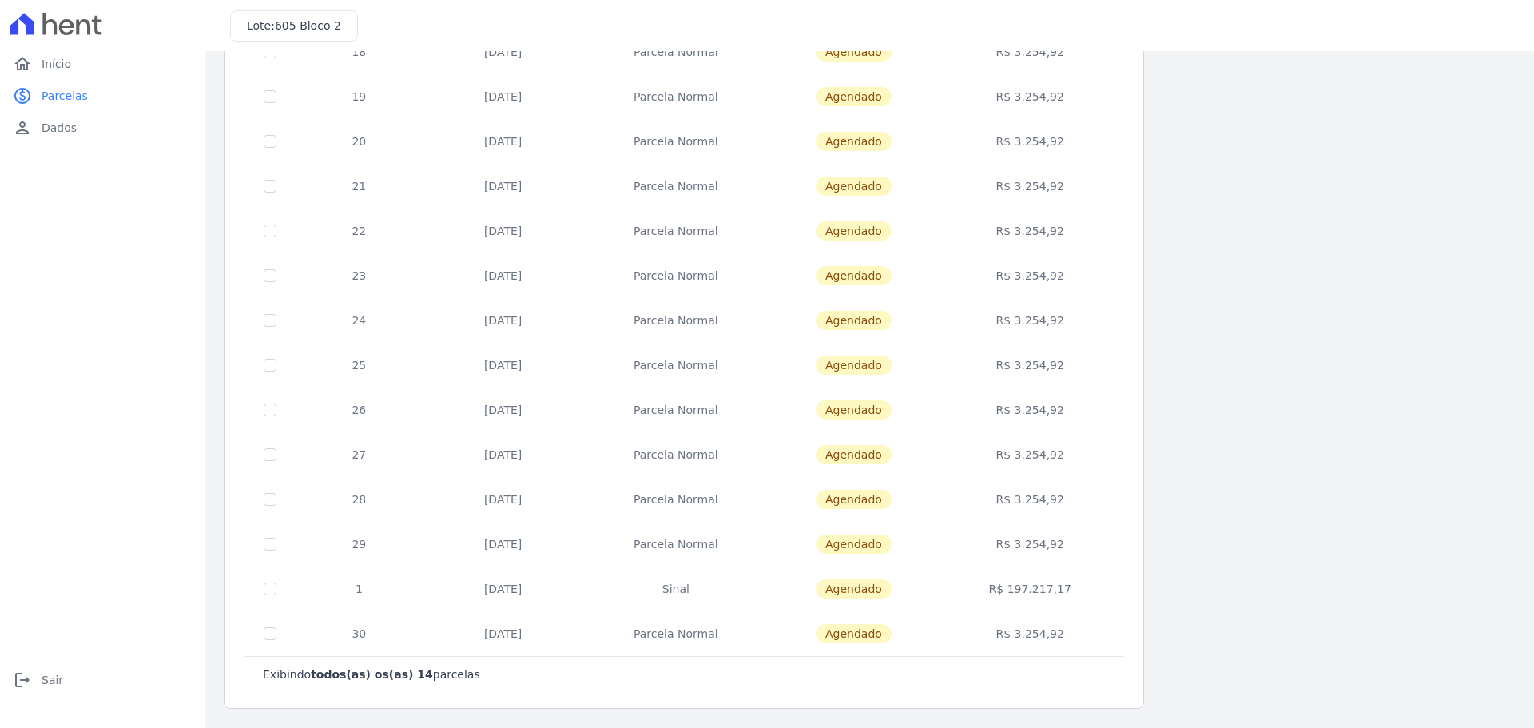
click at [1089, 584] on td "R$ 197.217,17" at bounding box center [1030, 588] width 181 height 45
